Goal: Transaction & Acquisition: Purchase product/service

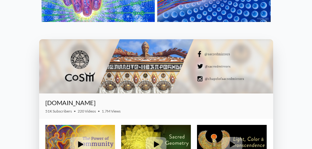
scroll to position [814, 0]
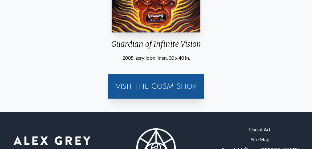
scroll to position [143, 0]
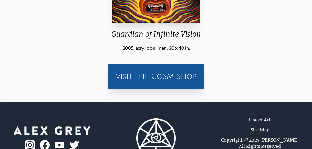
click at [161, 78] on div "Visit the CoSM Shop" at bounding box center [156, 76] width 91 height 20
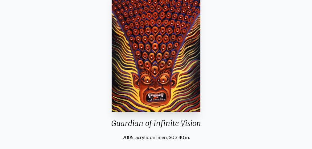
scroll to position [0, 0]
